Goal: Transaction & Acquisition: Download file/media

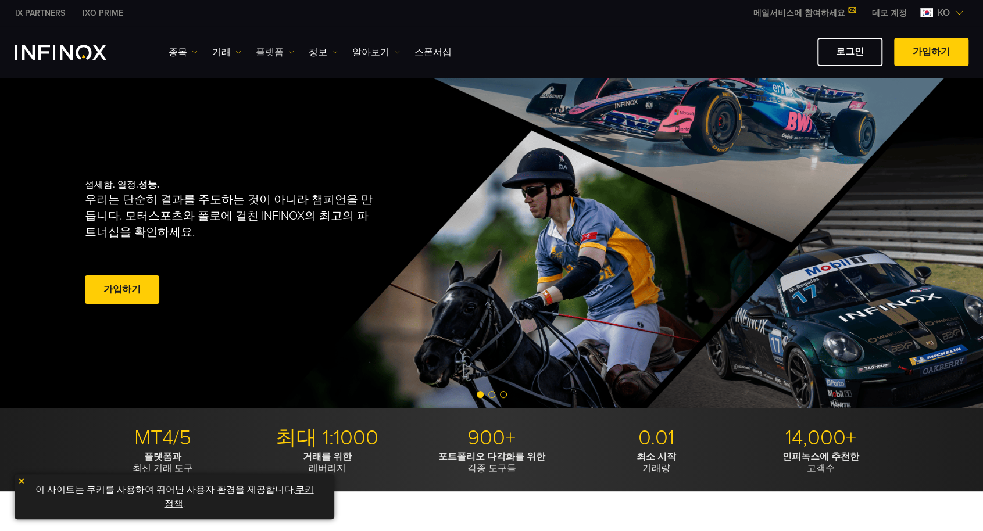
click at [272, 52] on link "플랫폼" at bounding box center [275, 52] width 38 height 14
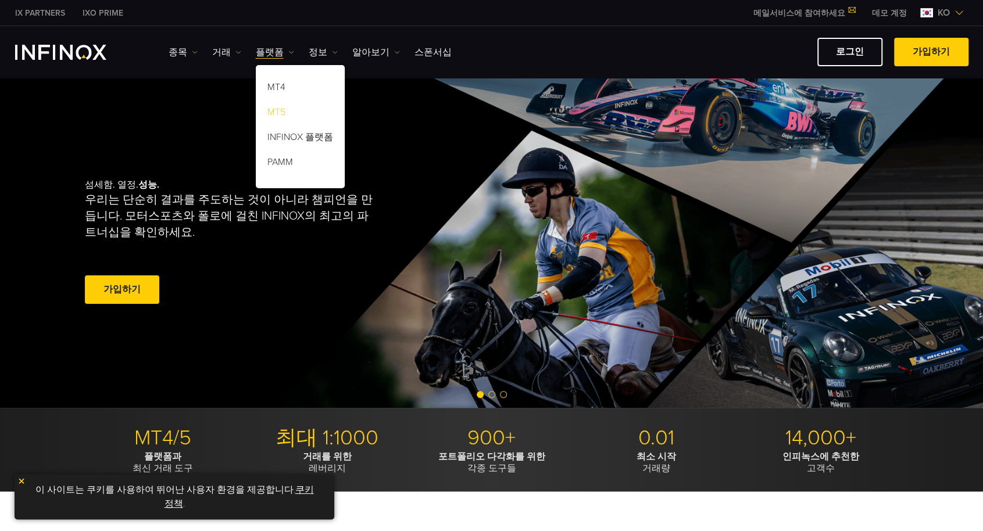
click at [277, 116] on link "MT5" at bounding box center [300, 114] width 89 height 25
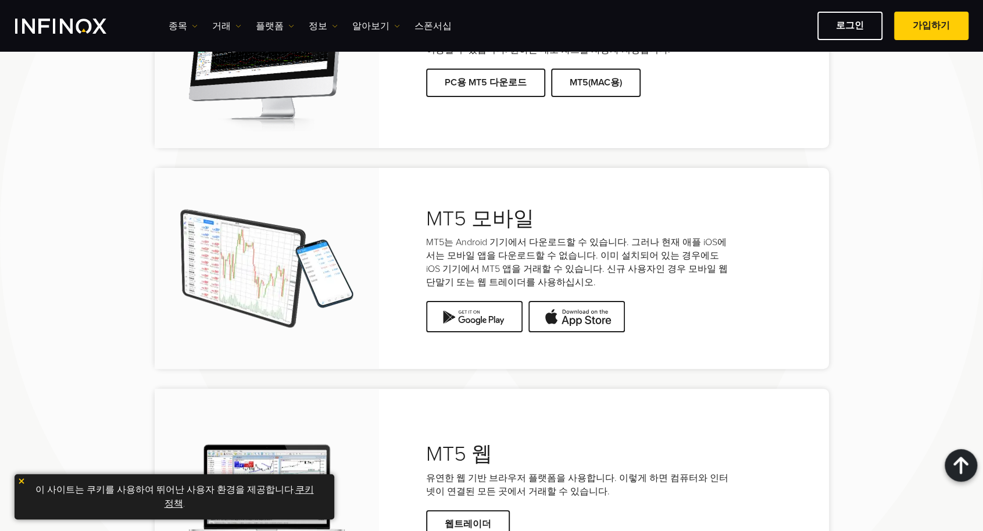
scroll to position [2384, 0]
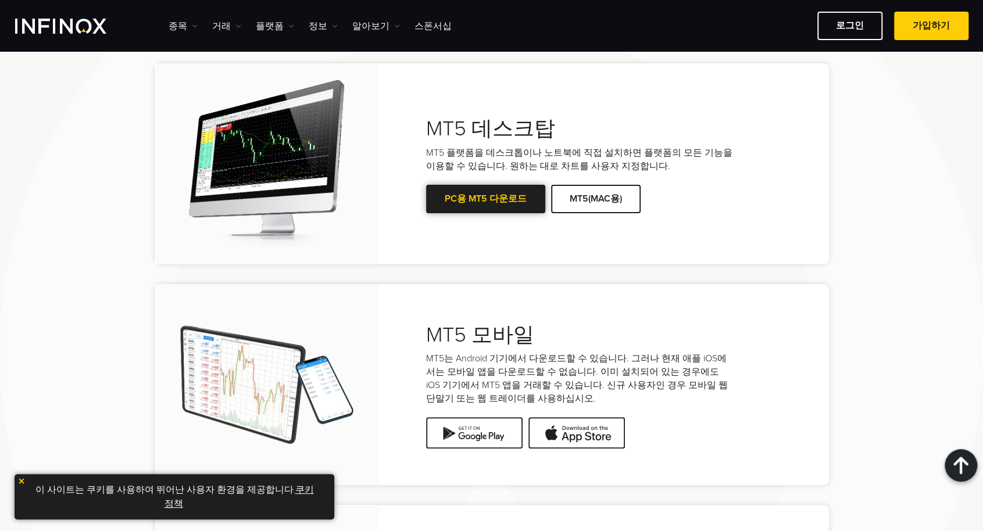
click at [487, 202] on link "PC용 MT5 다운로드" at bounding box center [485, 199] width 119 height 28
drag, startPoint x: 877, startPoint y: 273, endPoint x: 865, endPoint y: 270, distance: 12.6
click at [877, 274] on div "MT5와 시작해보세요 당신은 INFINOX 거래 계정으로 메타트레이더 5에서 쉽게 거래할 수 있습니다. INFINOX를 사용하면 MT5를 완전…" at bounding box center [491, 326] width 837 height 761
click at [497, 203] on link "PC용 MT5 다운로드" at bounding box center [485, 199] width 119 height 28
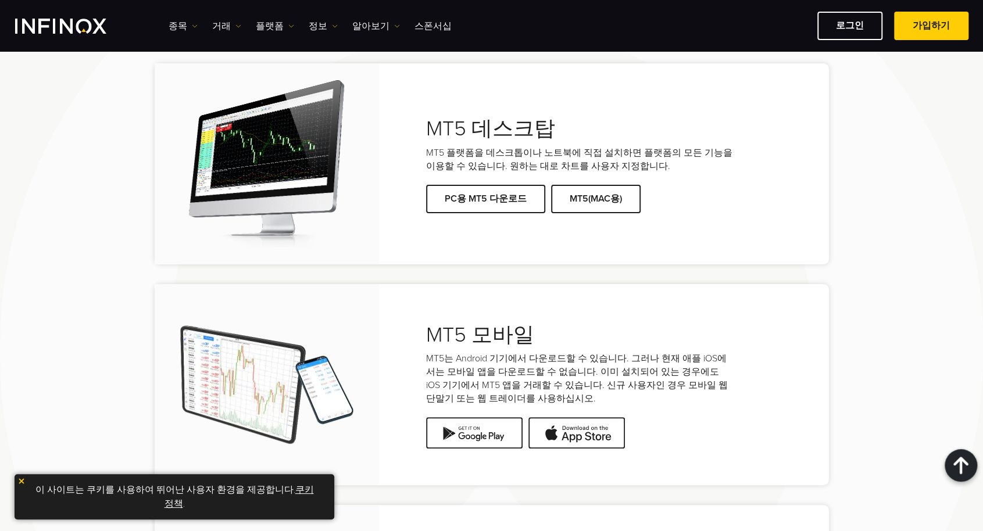
click at [880, 240] on div "MT5와 시작해보세요 당신은 INFINOX 거래 계정으로 메타트레이더 5에서 쉽게 거래할 수 있습니다. INFINOX를 사용하면 MT5를 완전…" at bounding box center [491, 326] width 837 height 761
click at [482, 205] on link "PC용 MT5 다운로드" at bounding box center [485, 199] width 119 height 28
click at [859, 276] on div "MT5와 시작해보세요 당신은 INFINOX 거래 계정으로 메타트레이더 5에서 쉽게 거래할 수 있습니다. INFINOX를 사용하면 MT5를 완전…" at bounding box center [491, 326] width 837 height 761
click at [19, 482] on img at bounding box center [21, 481] width 8 height 8
